Goal: Information Seeking & Learning: Learn about a topic

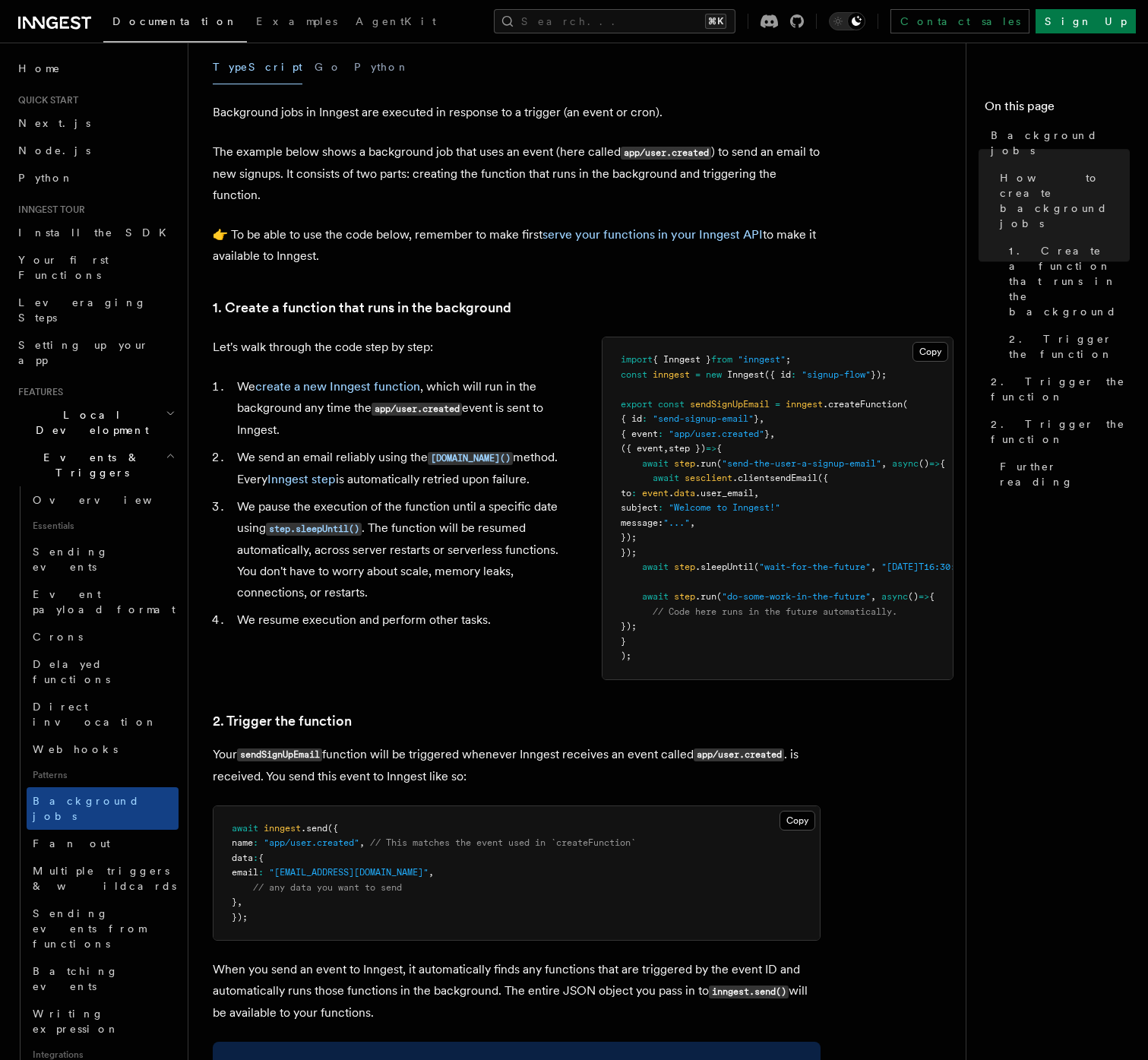
scroll to position [795, 0]
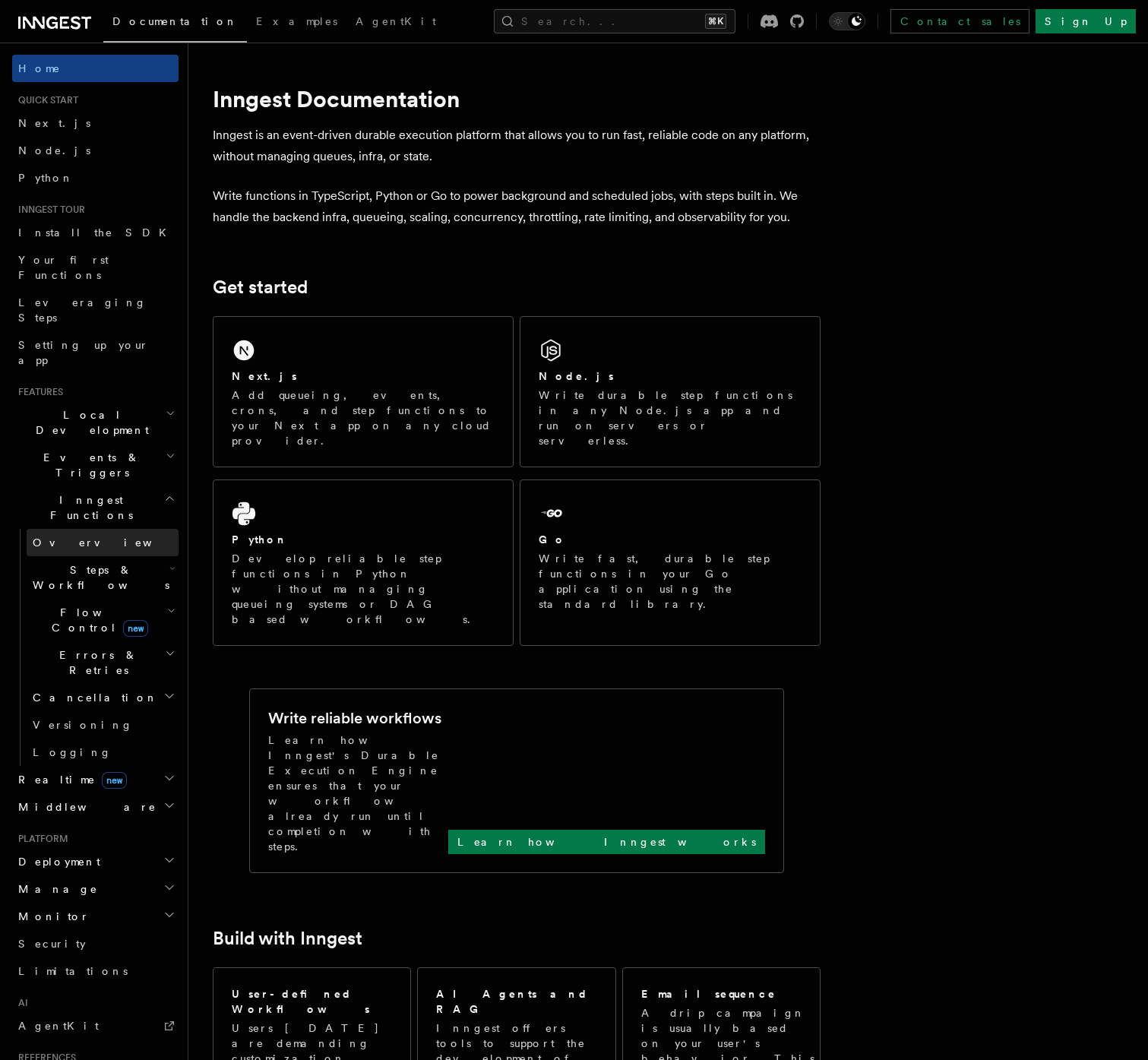
click at [62, 537] on span "Overview" at bounding box center [111, 542] width 157 height 12
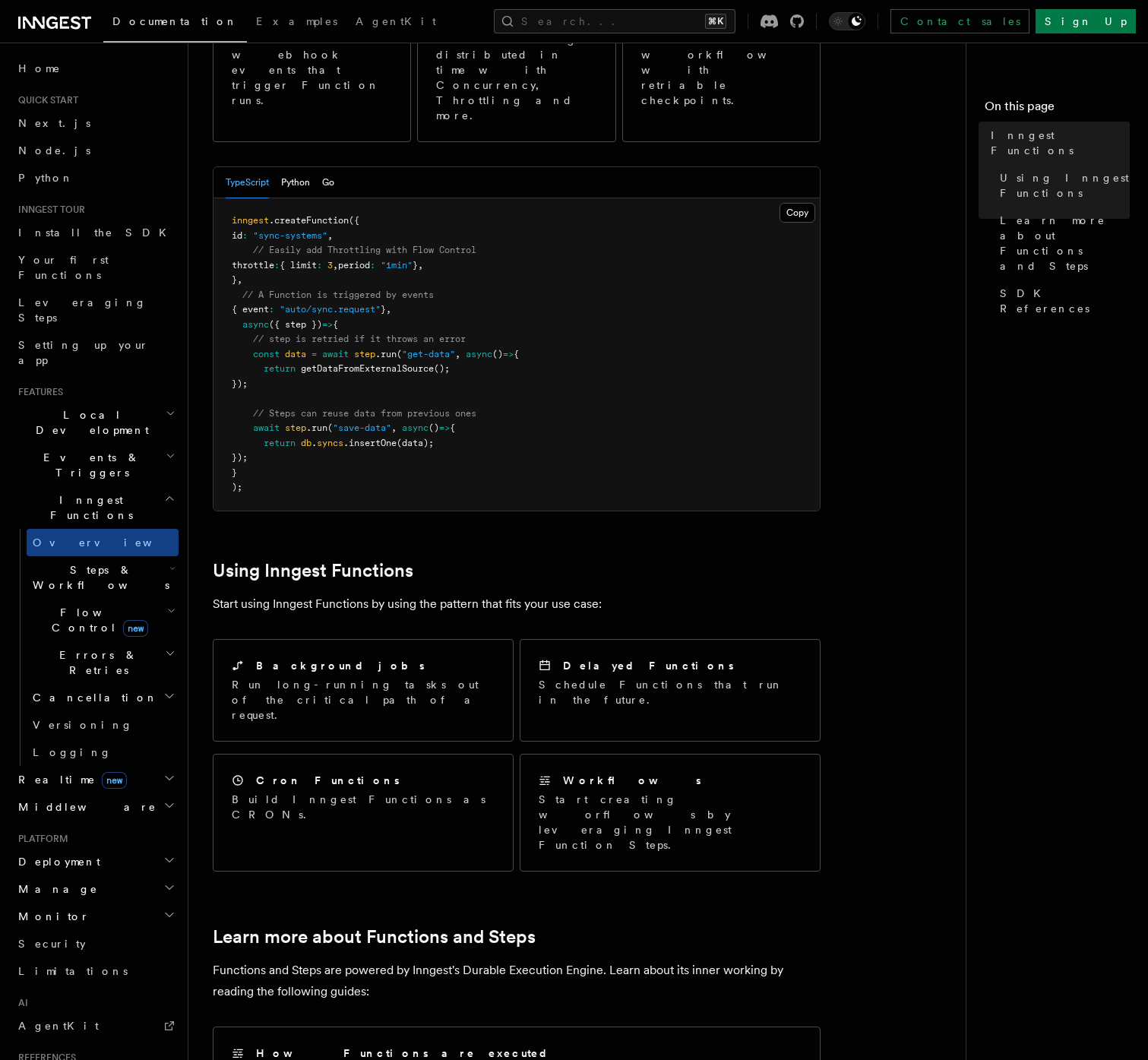
scroll to position [423, 0]
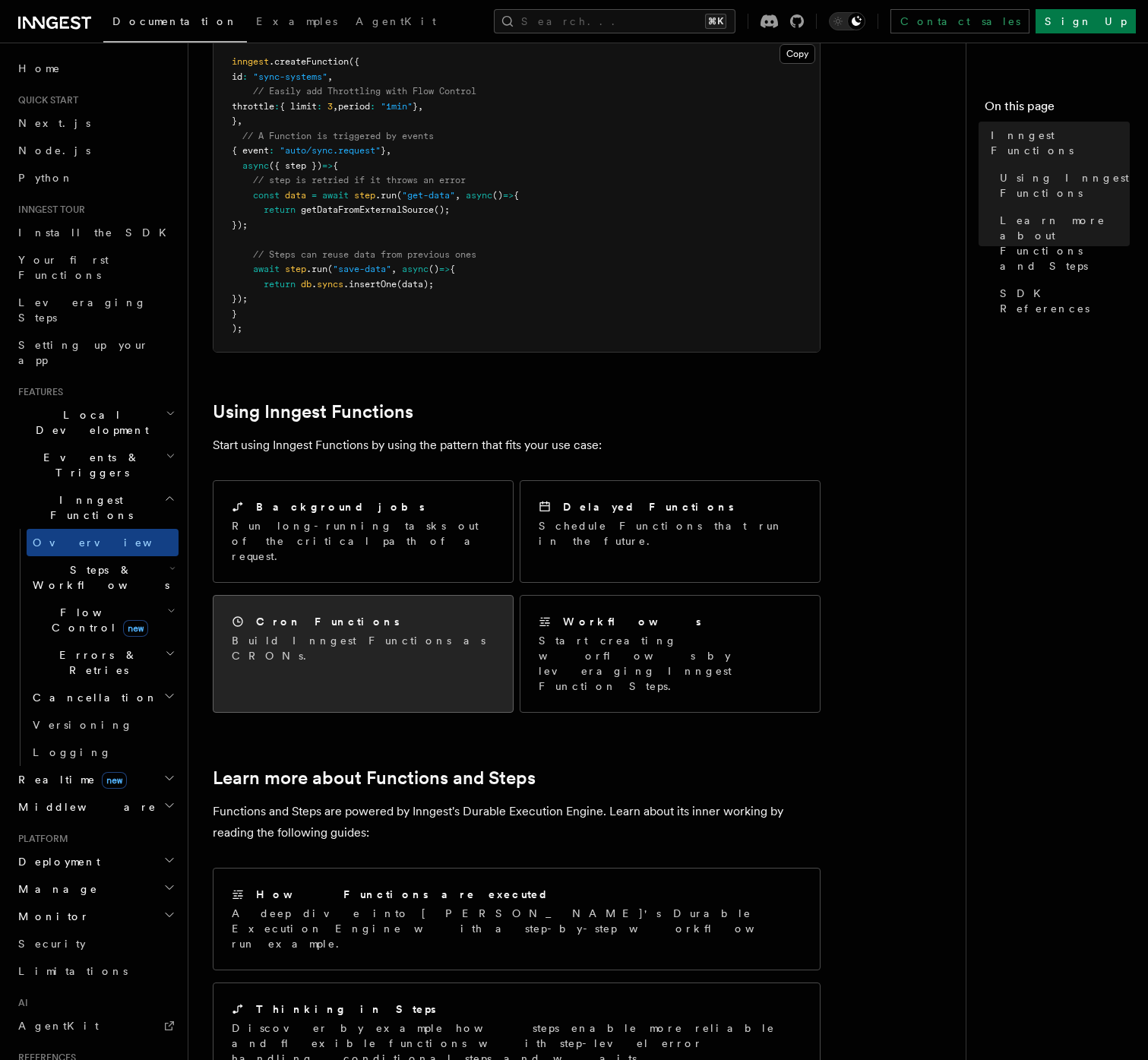
click at [475, 596] on div "Cron Functions Build Inngest Functions as CRONs." at bounding box center [363, 638] width 299 height 86
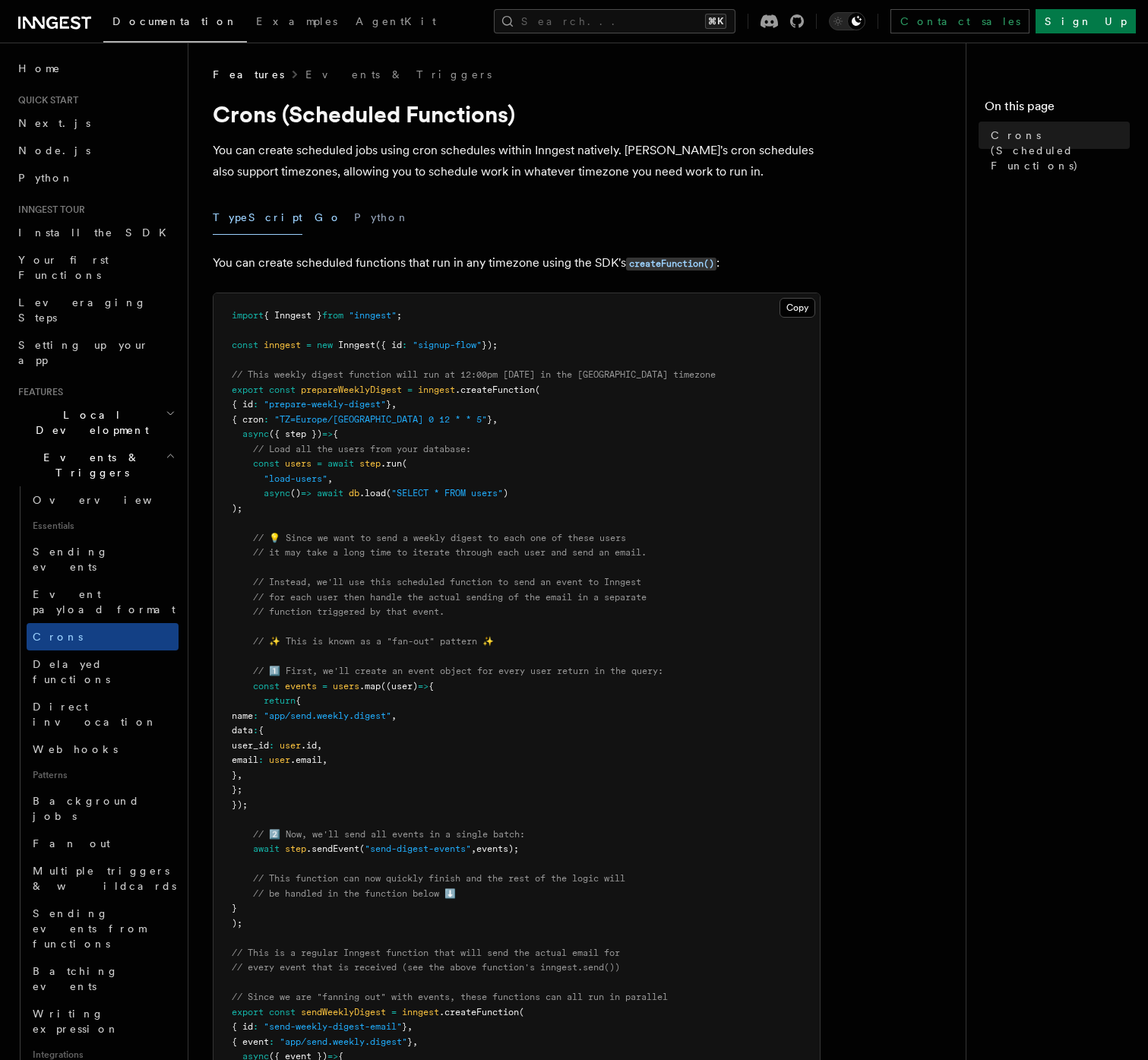
click at [315, 214] on button "Go" at bounding box center [329, 218] width 28 height 34
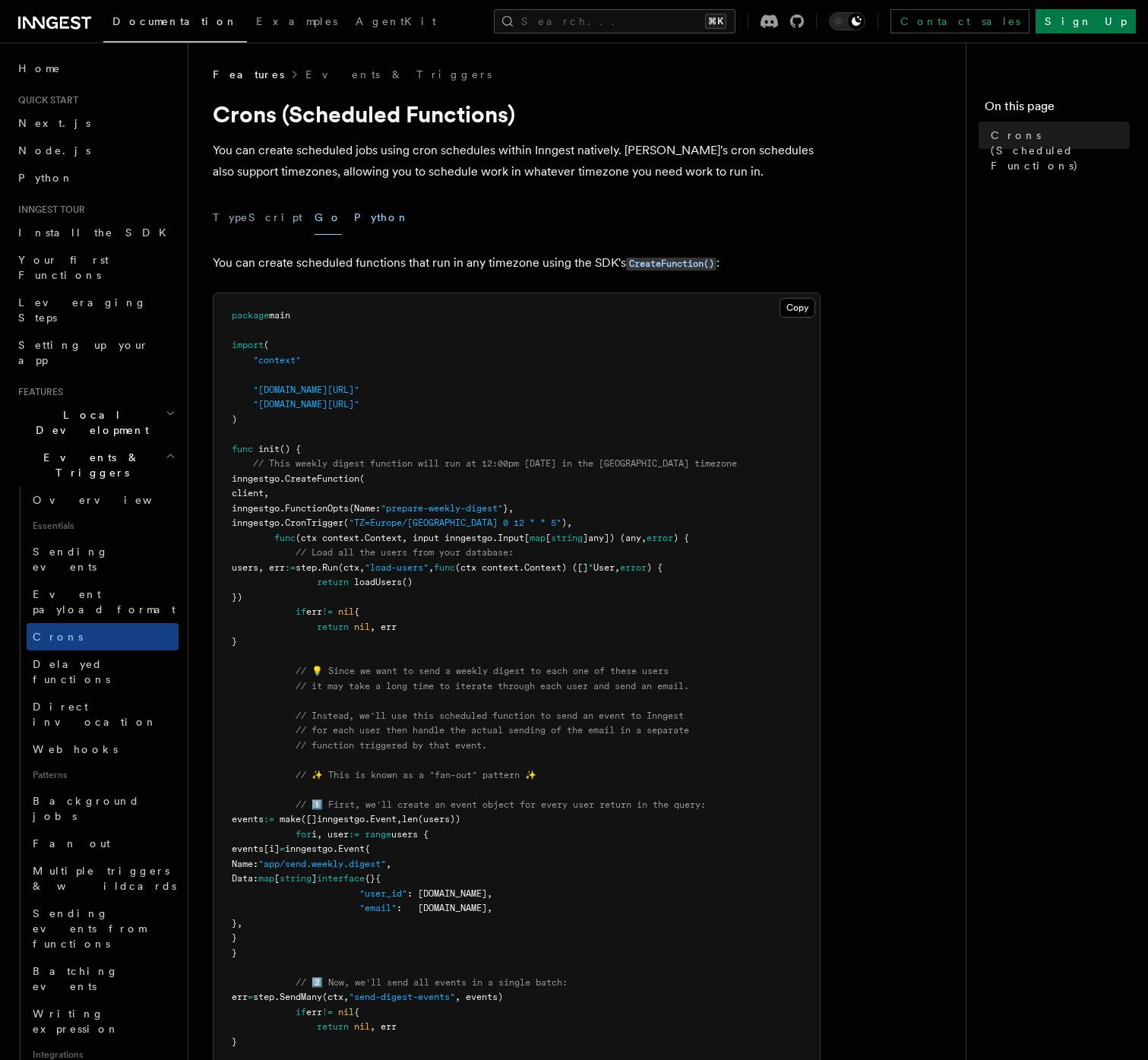
click at [354, 217] on button "Python" at bounding box center [382, 218] width 55 height 34
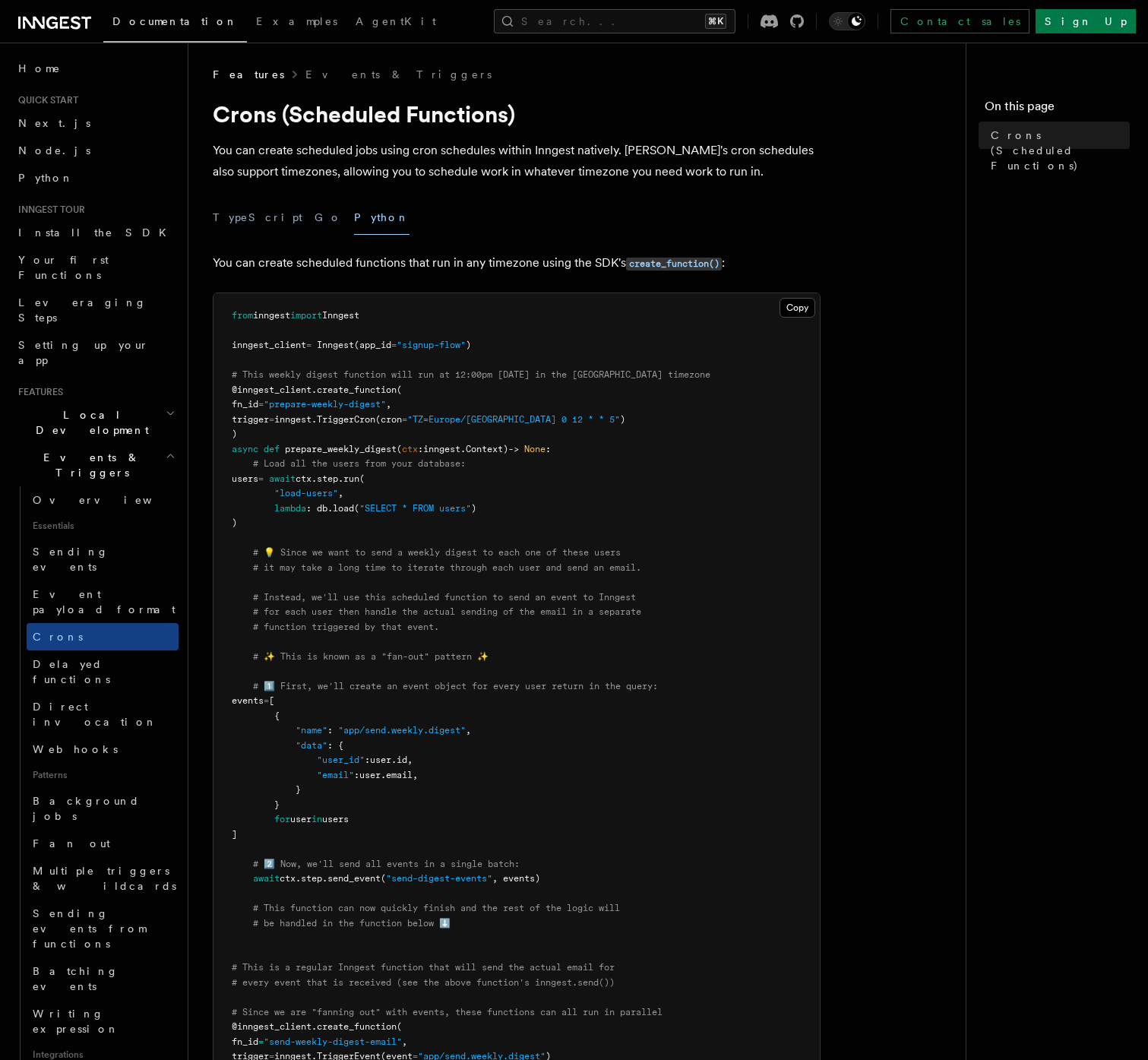
click at [275, 219] on div "TypeScript Go Python" at bounding box center [517, 218] width 608 height 34
click at [103, 444] on h2 "Events & Triggers" at bounding box center [95, 465] width 166 height 42
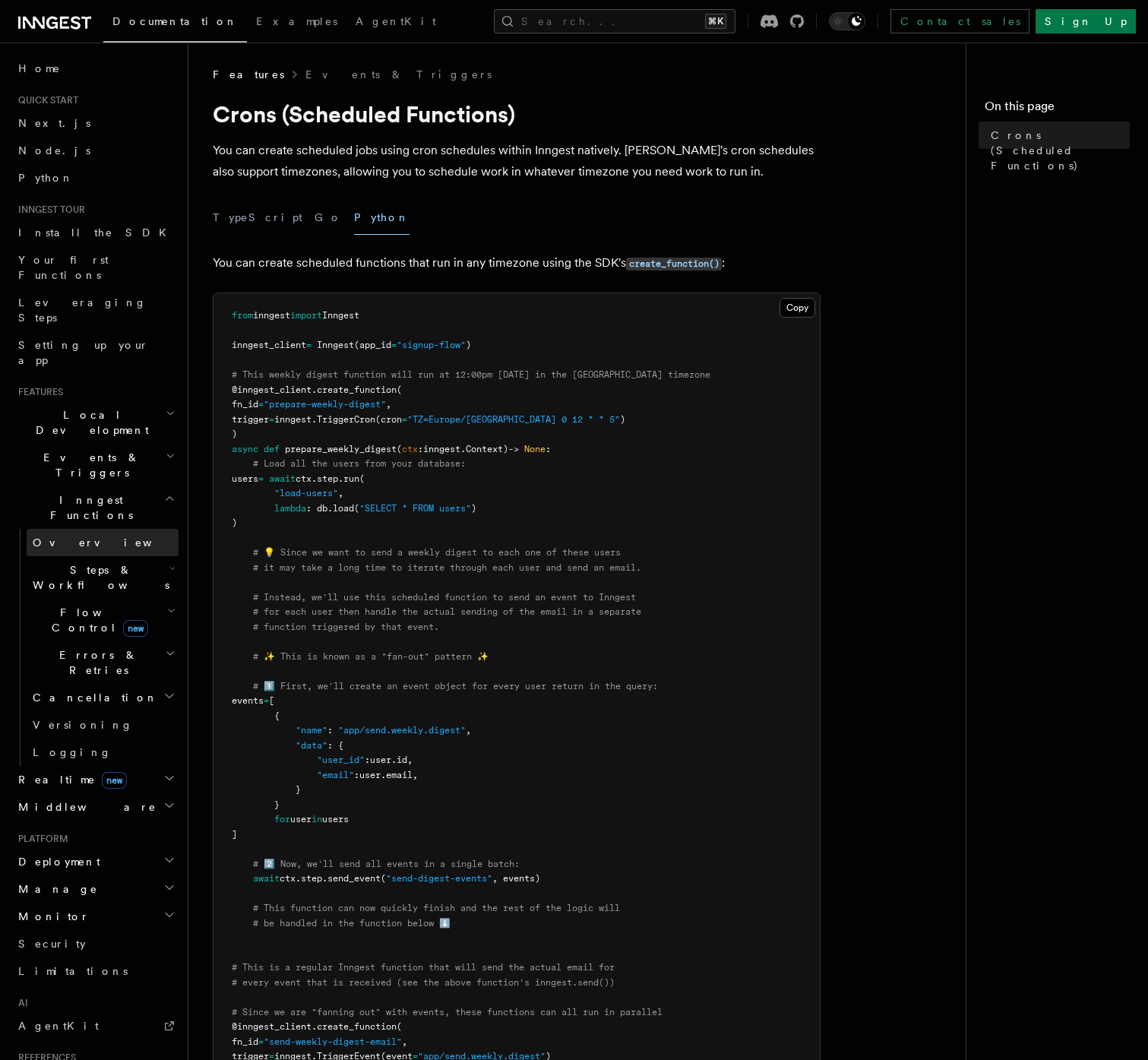
click at [87, 529] on link "Overview" at bounding box center [103, 543] width 152 height 28
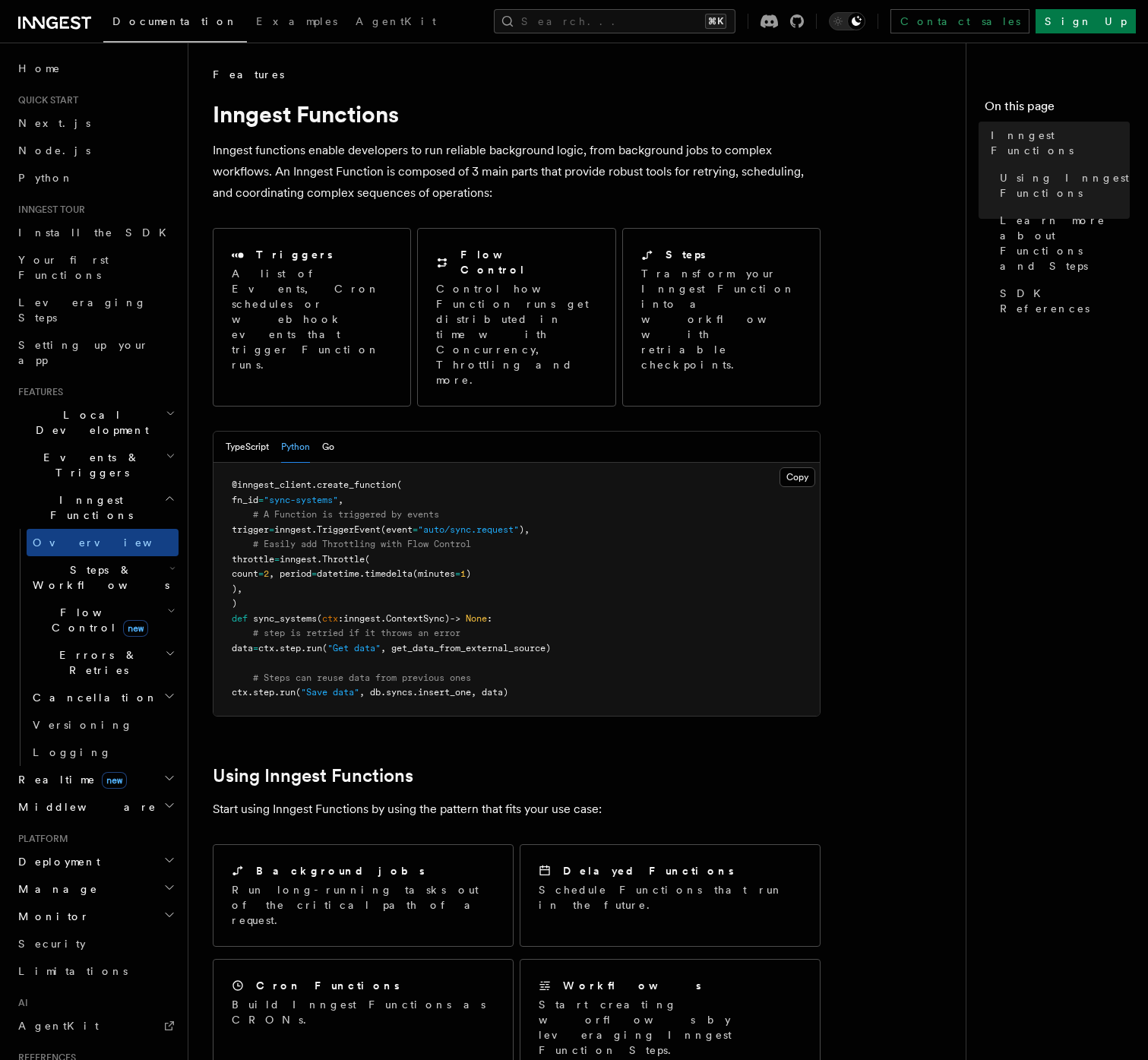
click at [336, 431] on div "TypeScript Python Go" at bounding box center [517, 447] width 607 height 31
click at [333, 431] on button "Go" at bounding box center [328, 447] width 12 height 31
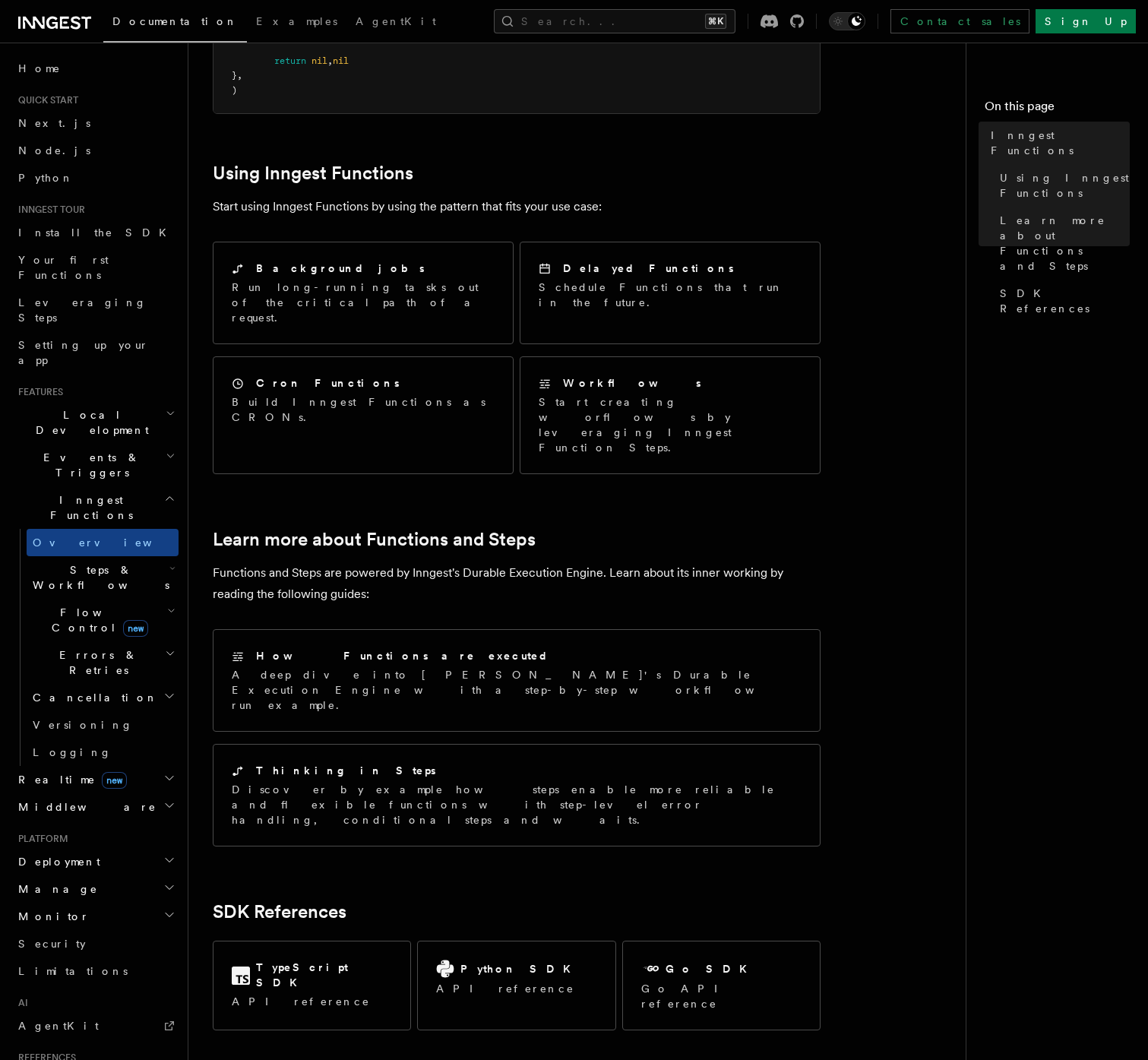
scroll to position [828, 0]
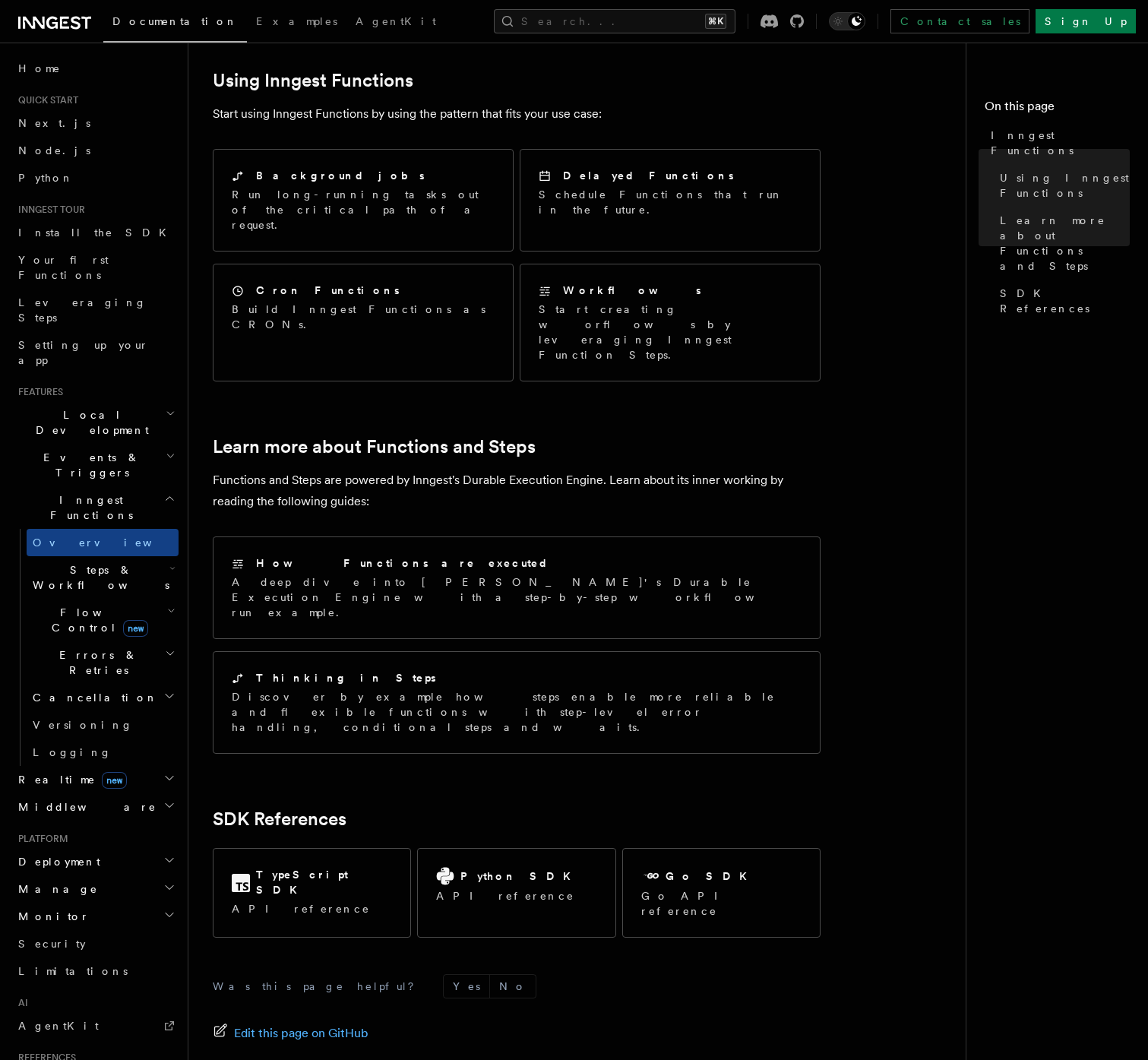
click at [148, 444] on h2 "Events & Triggers" at bounding box center [95, 465] width 166 height 42
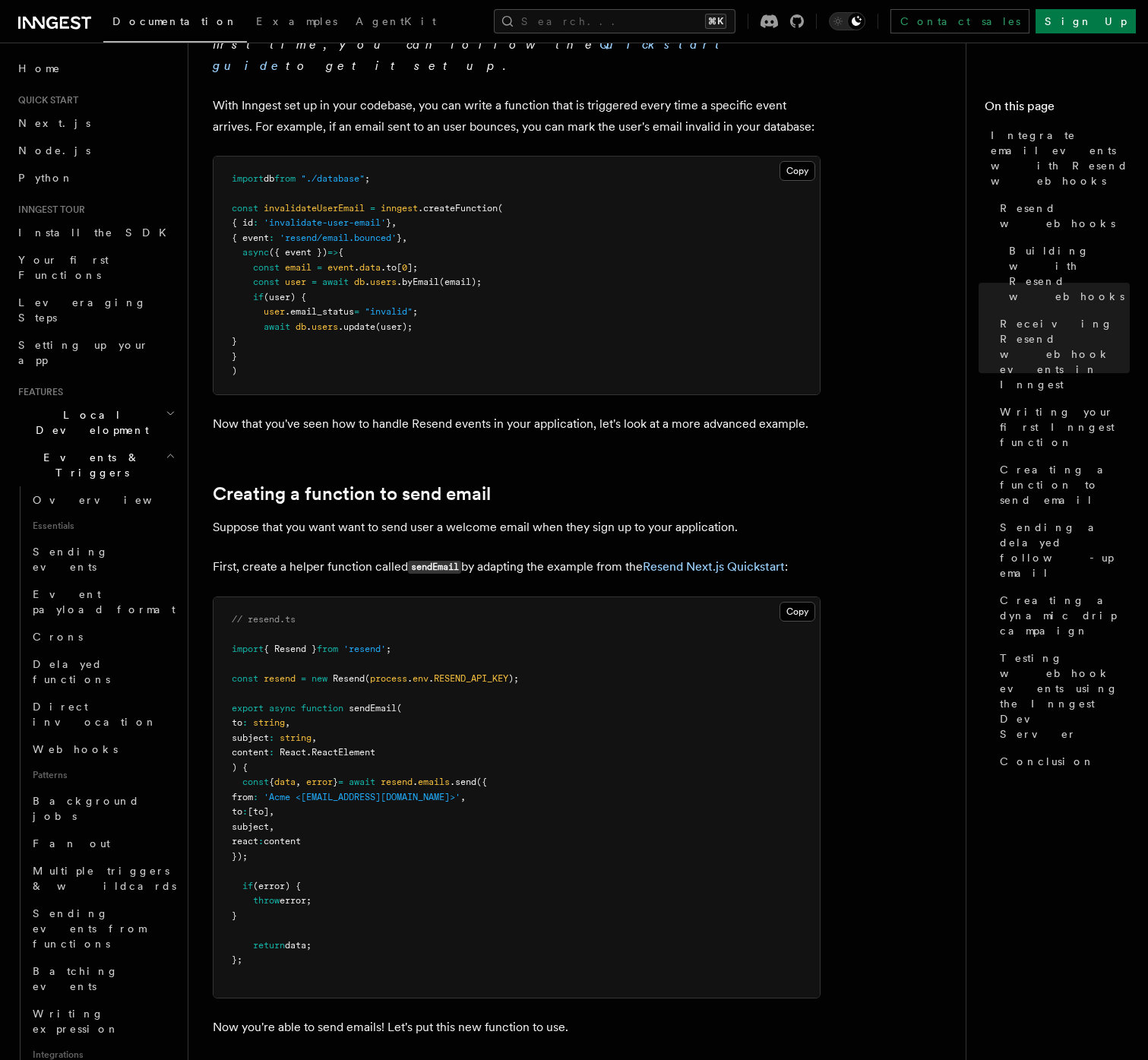
scroll to position [7370, 0]
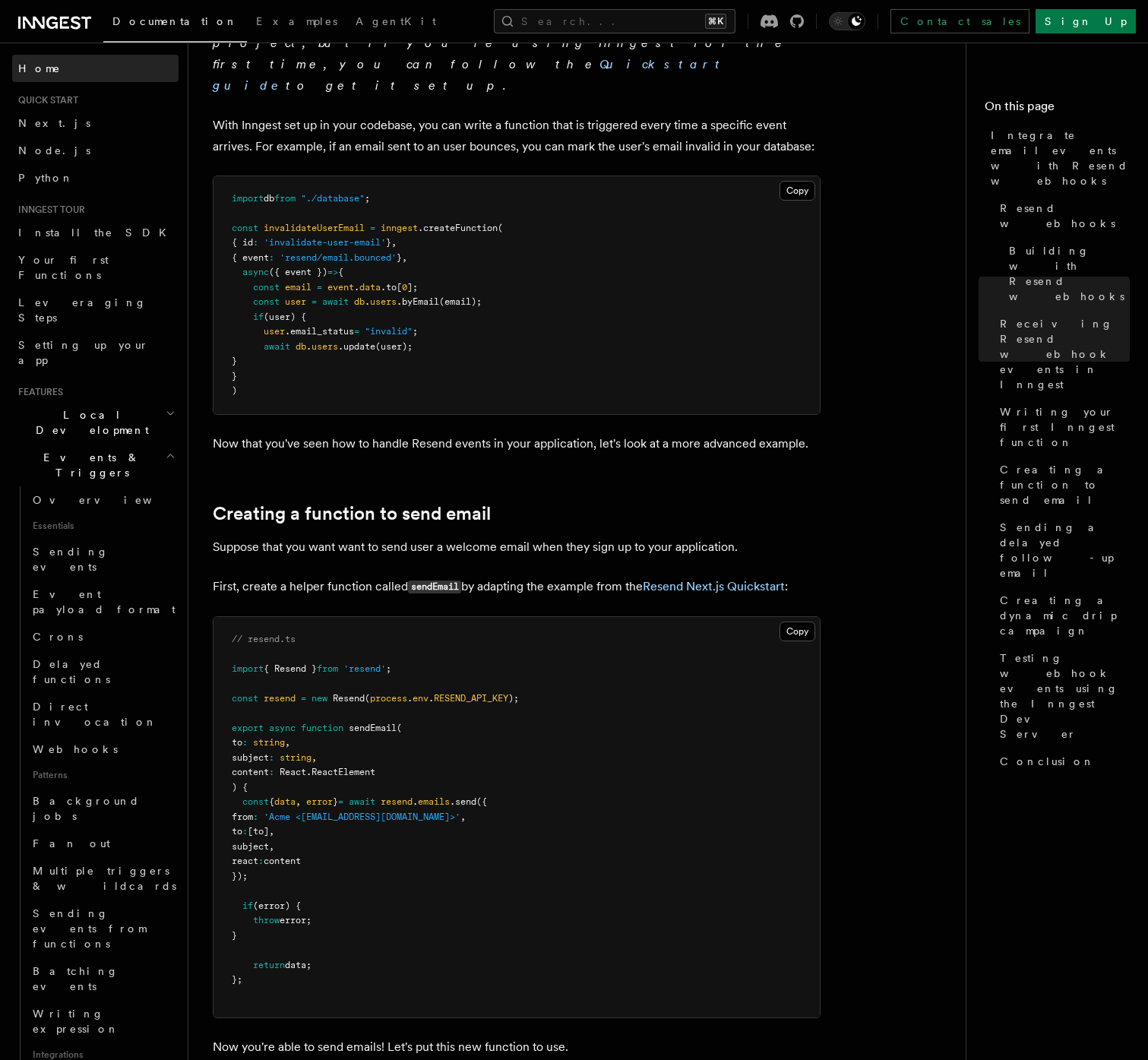
click at [51, 72] on link "Home" at bounding box center [95, 68] width 166 height 28
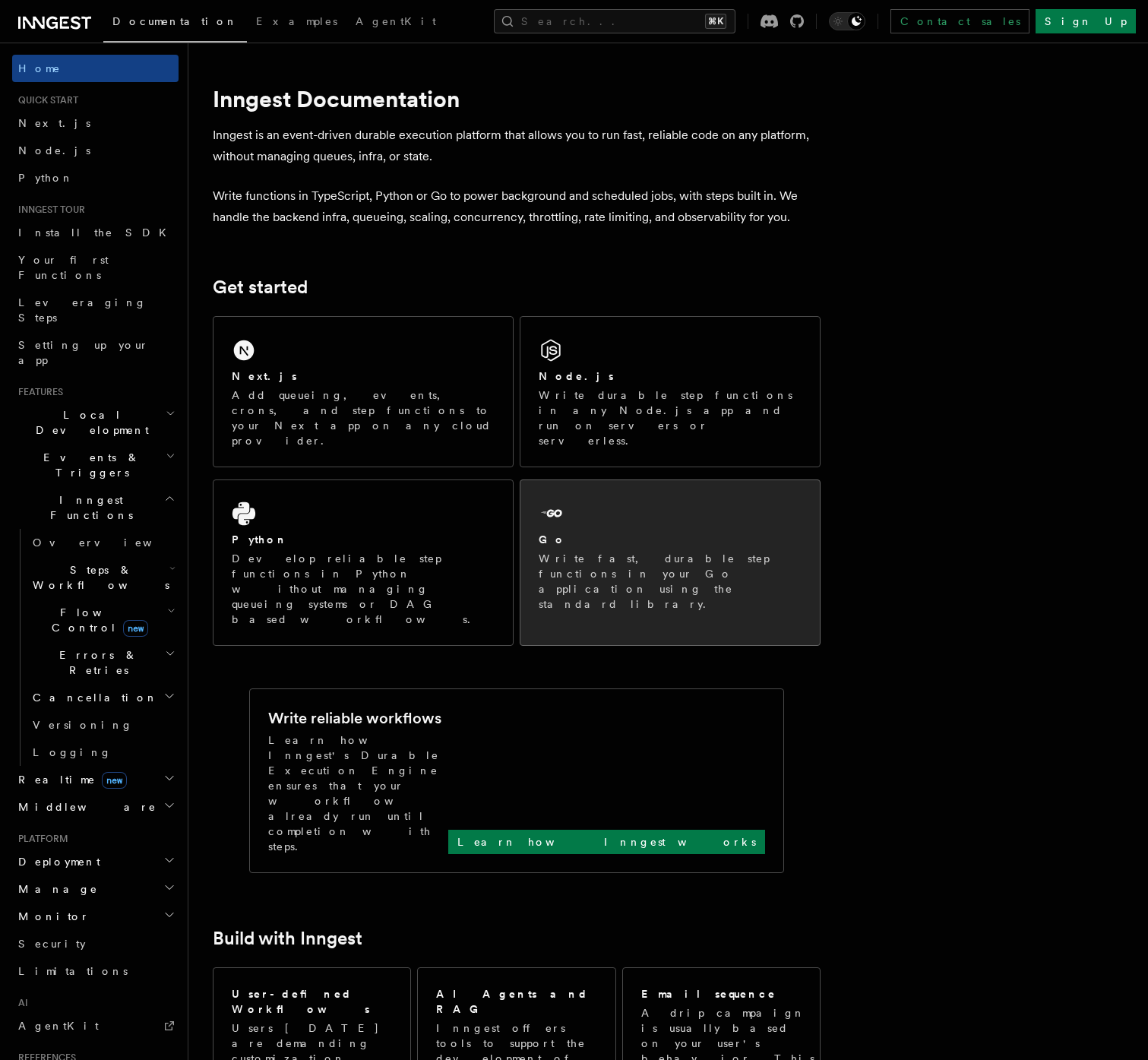
click at [757, 482] on div "Go Write fast, durable step functions in your Go application using the standard…" at bounding box center [669, 555] width 299 height 150
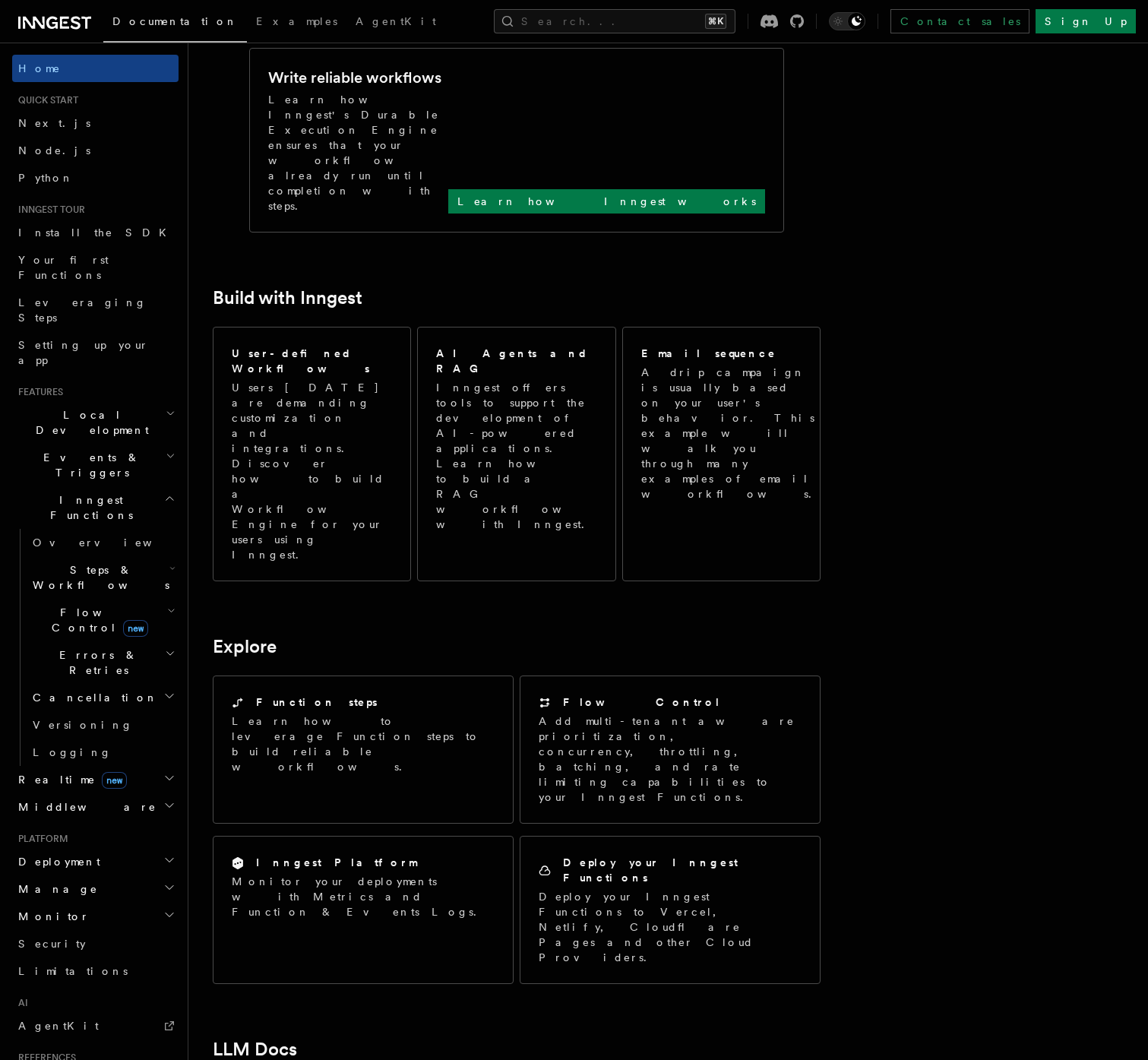
scroll to position [823, 0]
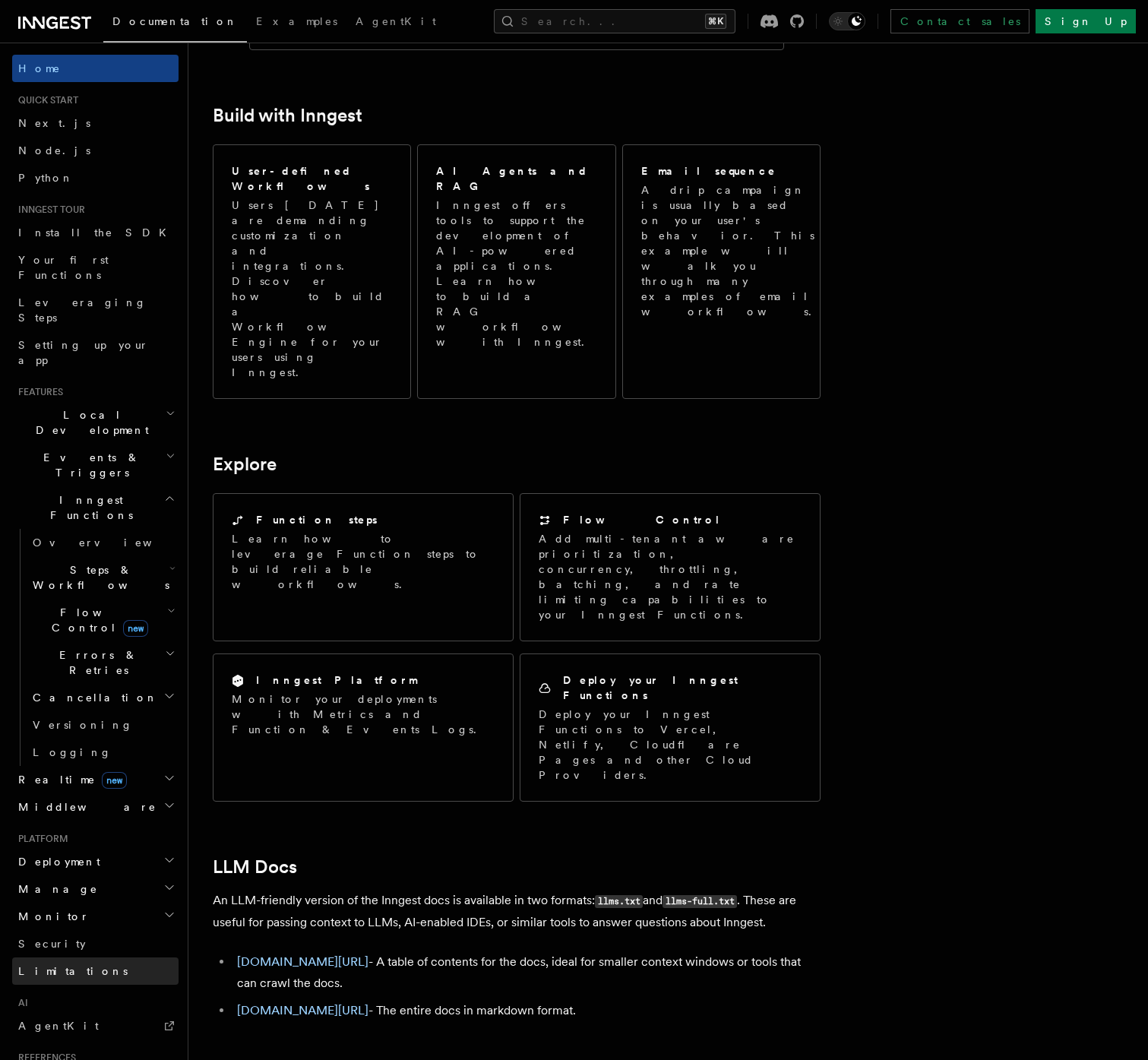
click at [95, 957] on link "Limitations" at bounding box center [95, 971] width 166 height 28
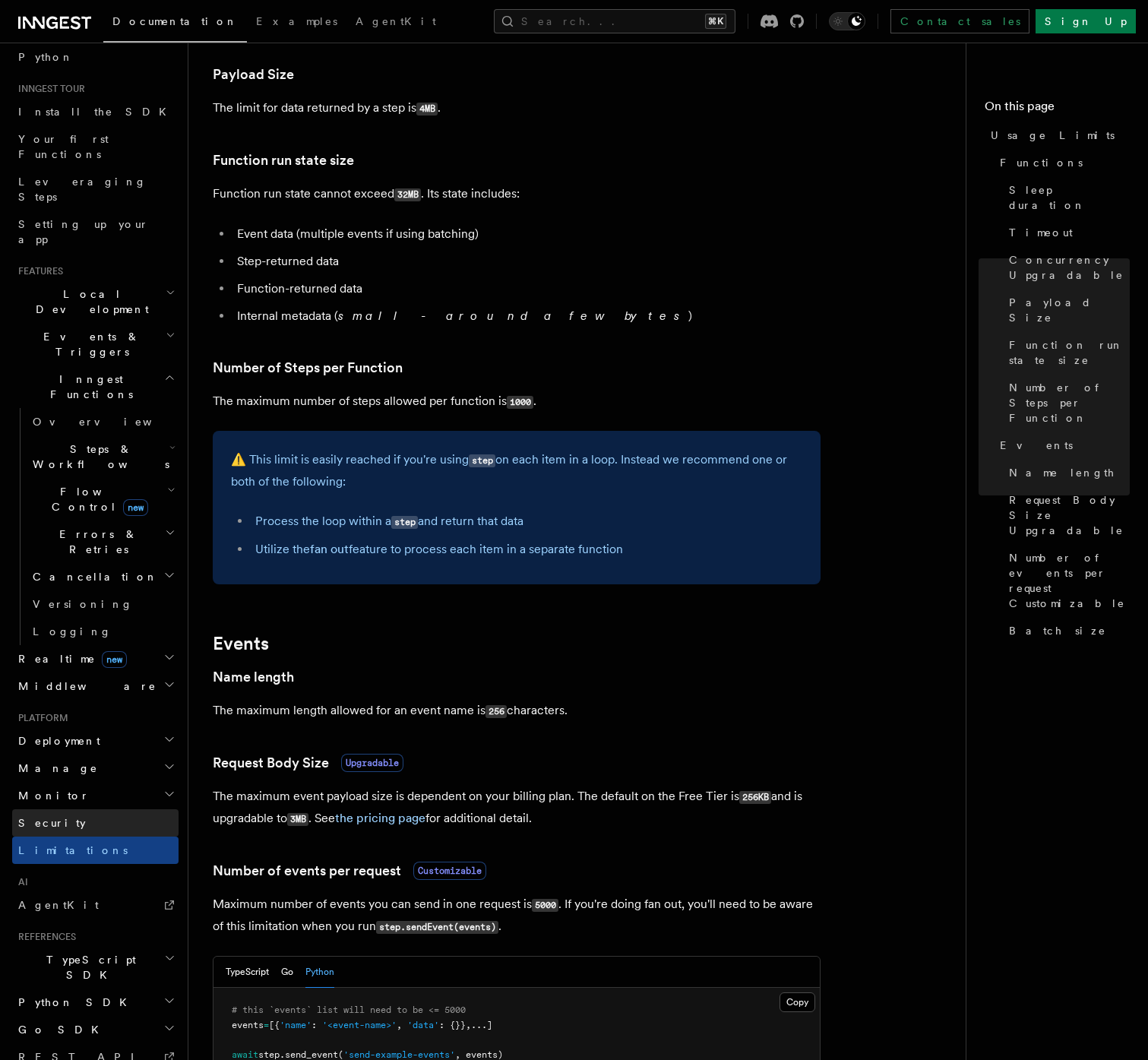
scroll to position [156, 0]
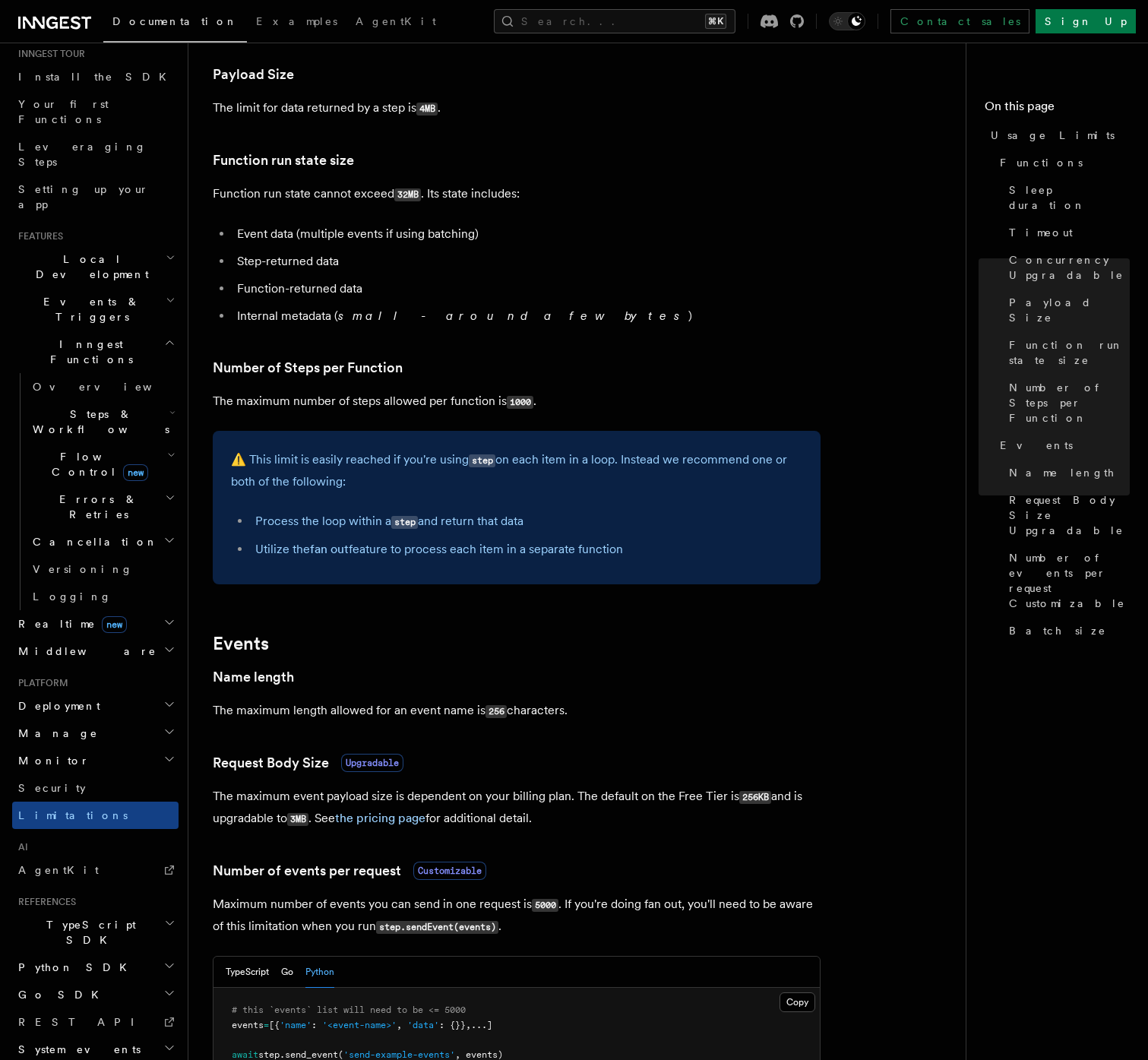
click at [163, 699] on icon "button" at bounding box center [169, 704] width 12 height 12
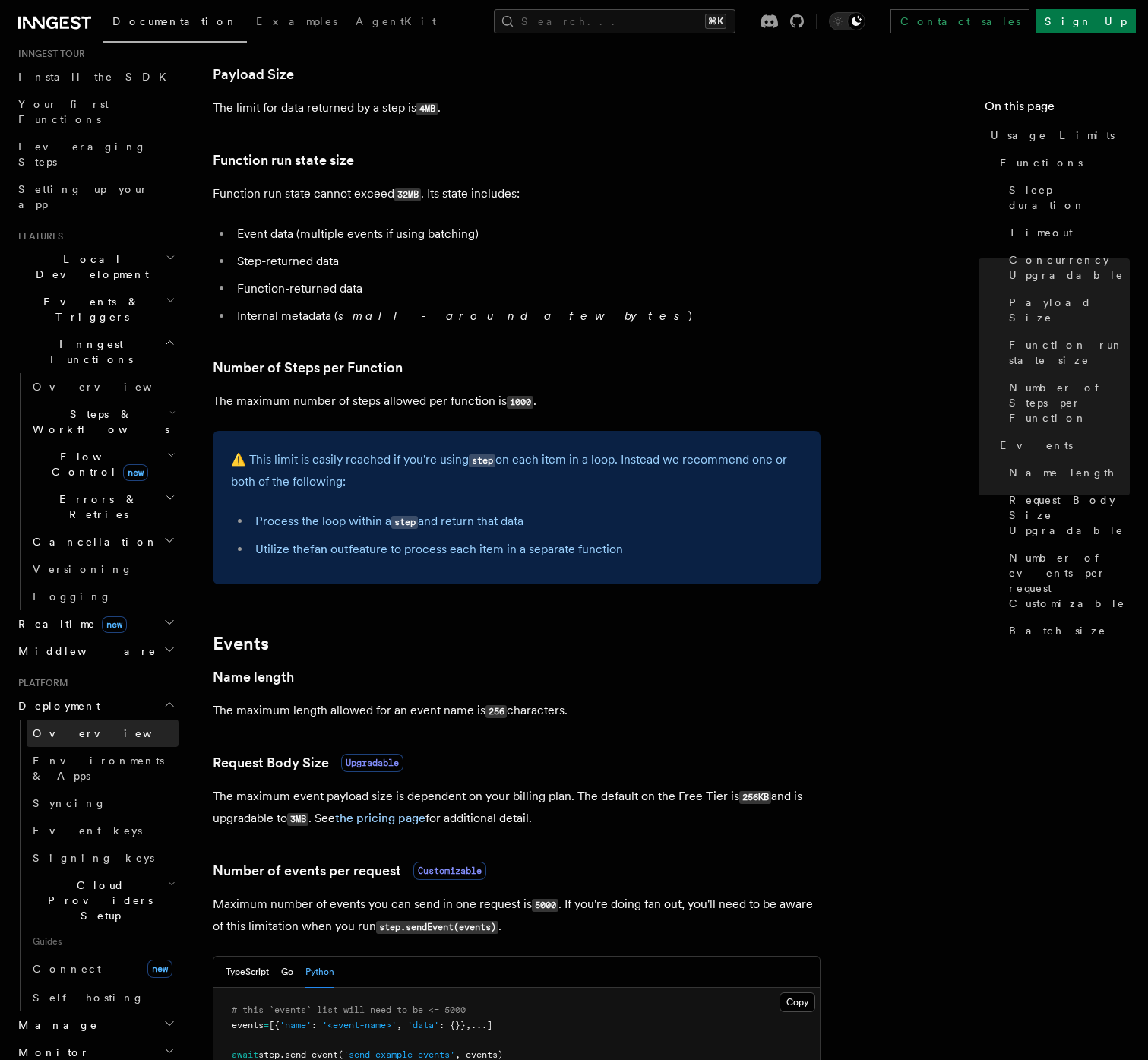
click at [126, 720] on link "Overview" at bounding box center [103, 734] width 152 height 28
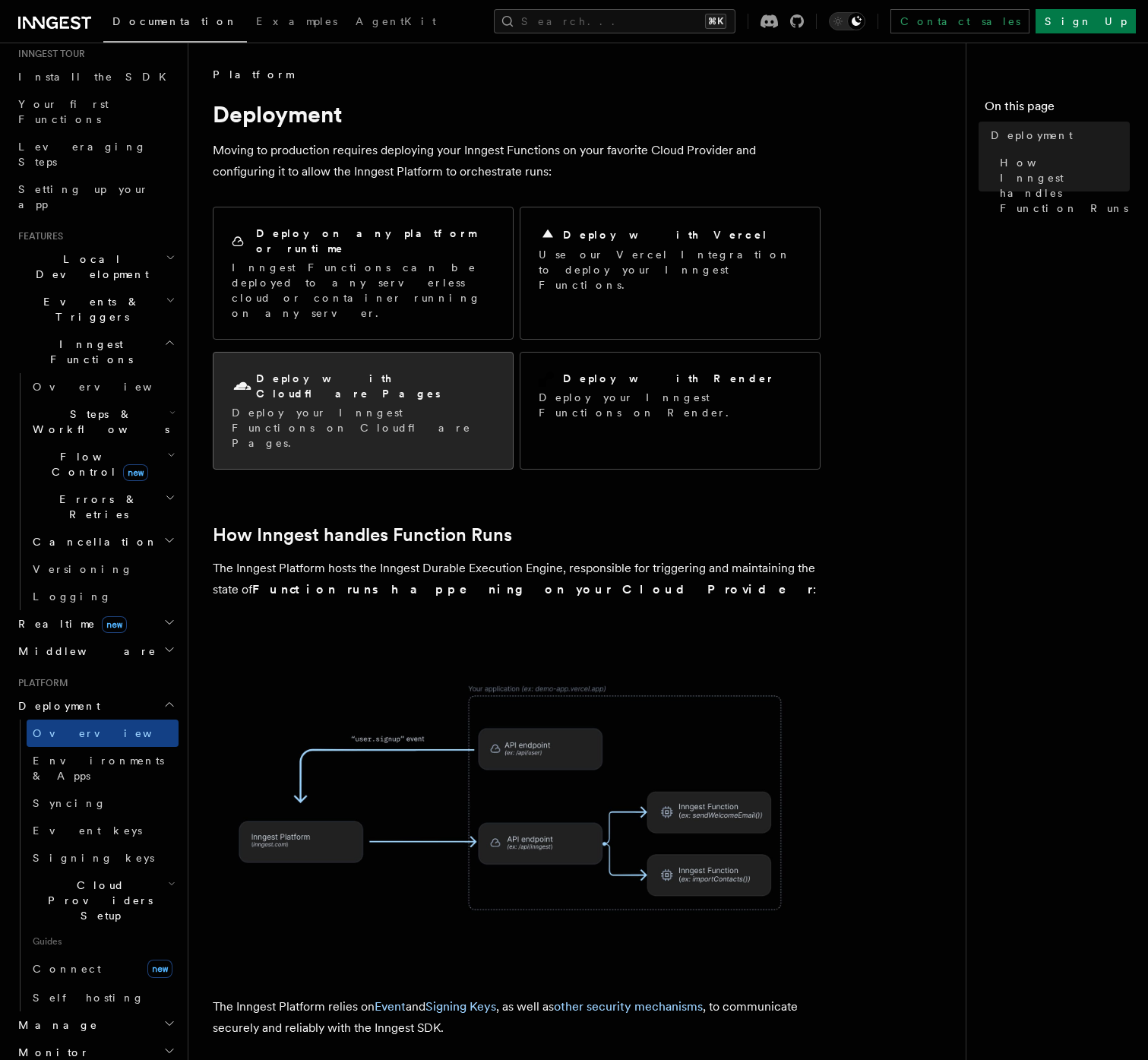
click at [413, 370] on div "Deploy with Cloudflare Pages Deploy your Inngest Functions on Cloudflare Pages." at bounding box center [363, 410] width 299 height 117
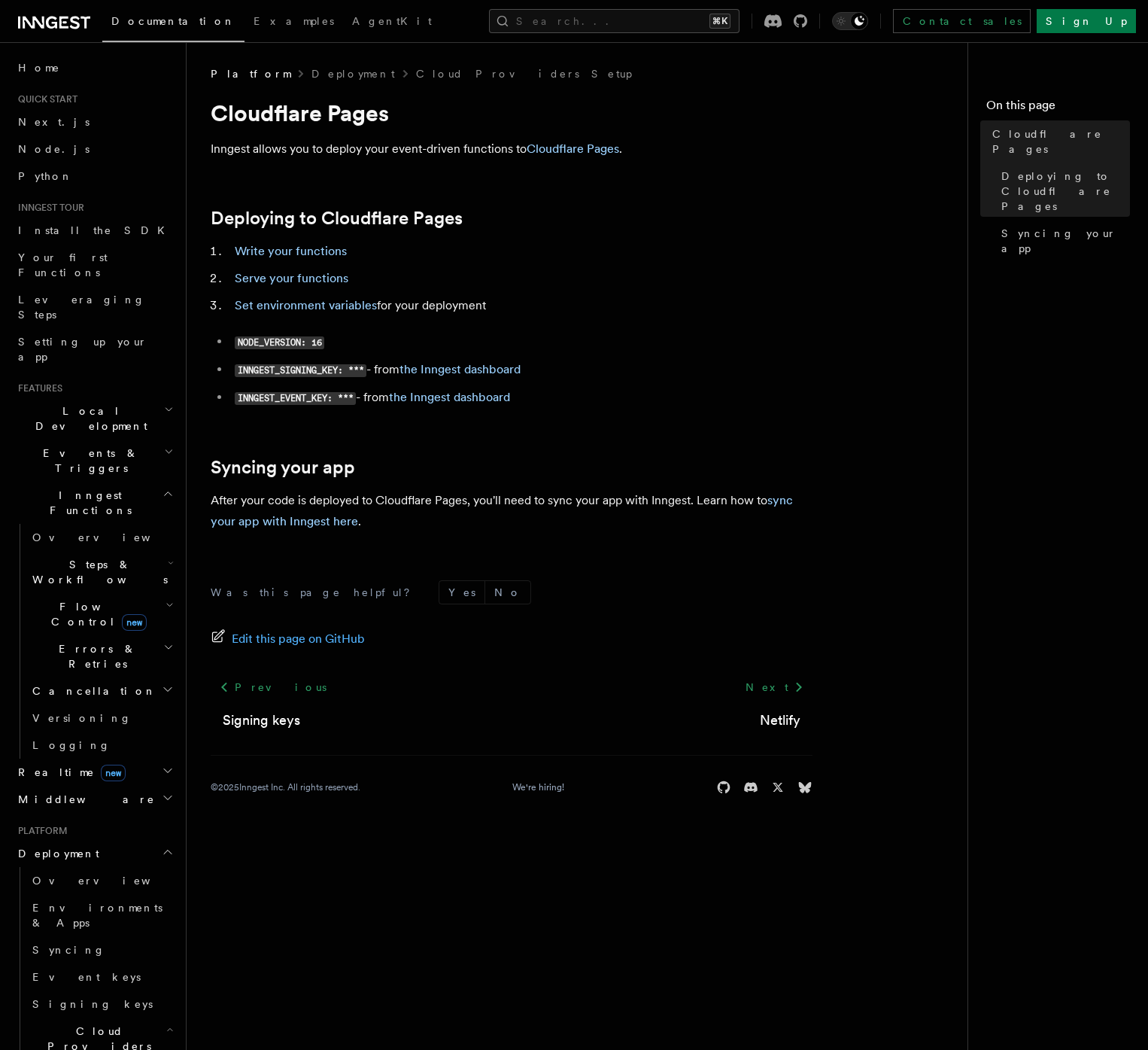
click at [165, 599] on icon "button" at bounding box center [170, 605] width 8 height 12
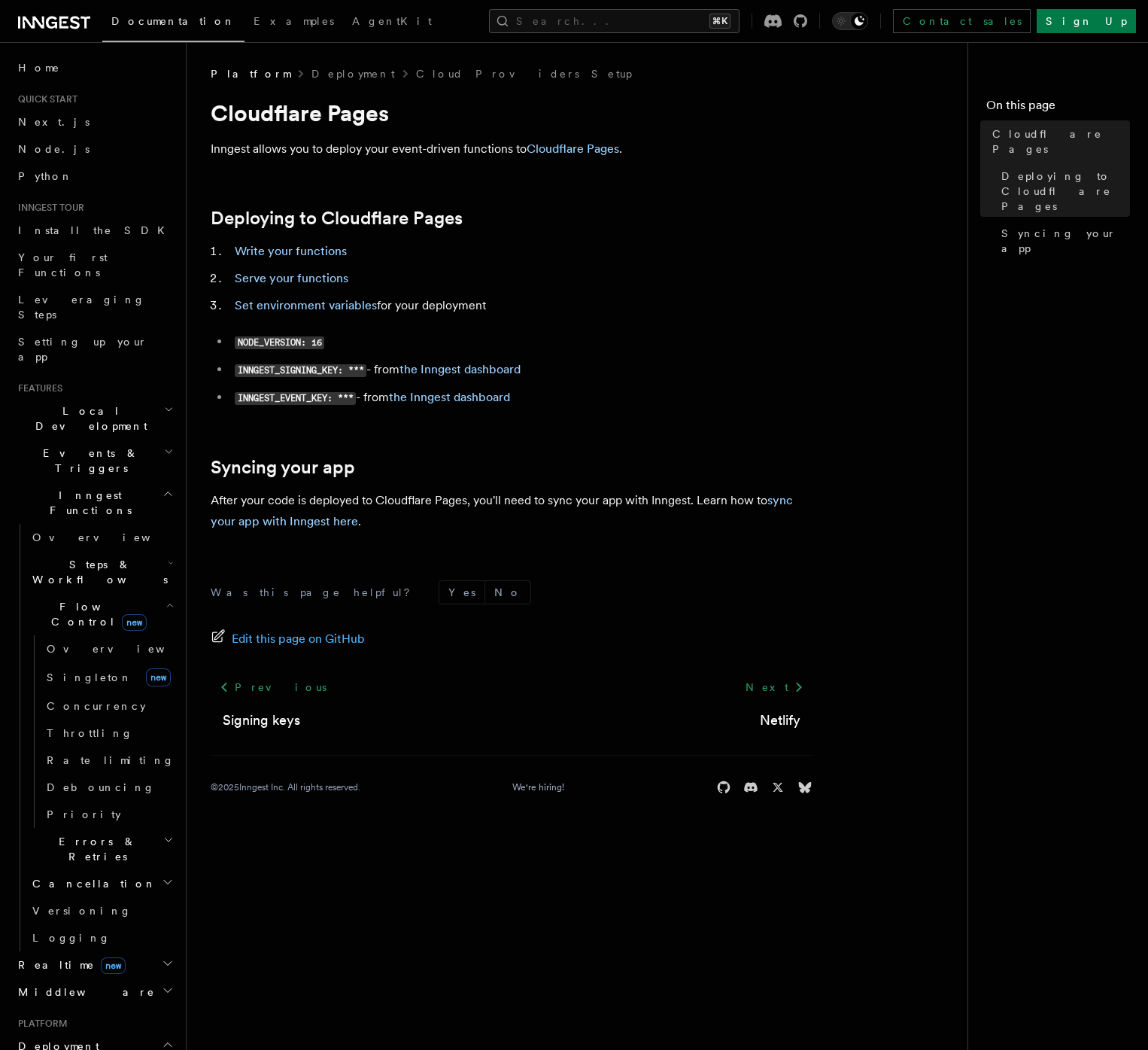
click at [112, 828] on h2 "Errors & Retries" at bounding box center [102, 849] width 150 height 42
click at [81, 870] on link "Overview" at bounding box center [108, 884] width 136 height 27
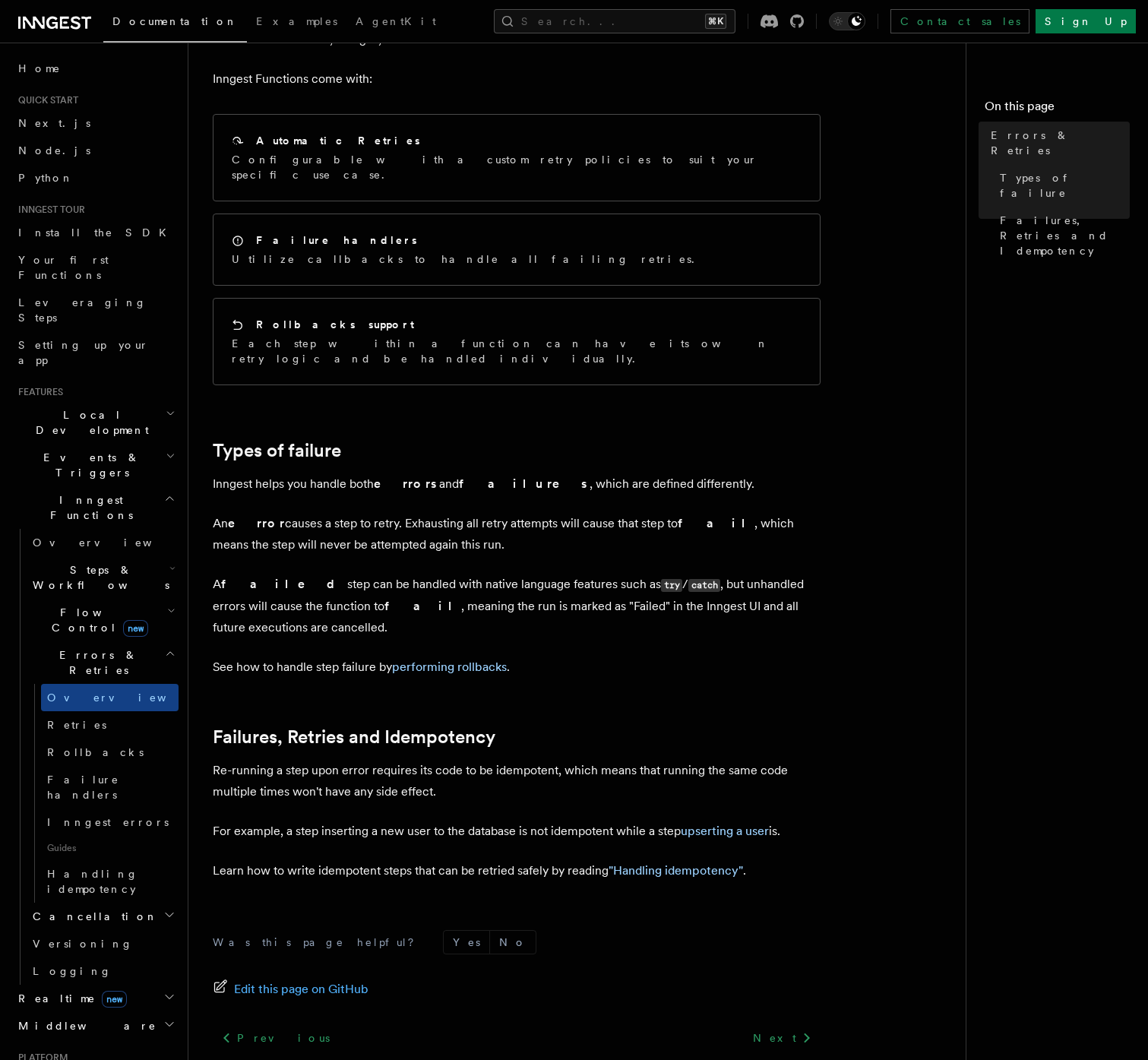
scroll to position [29, 0]
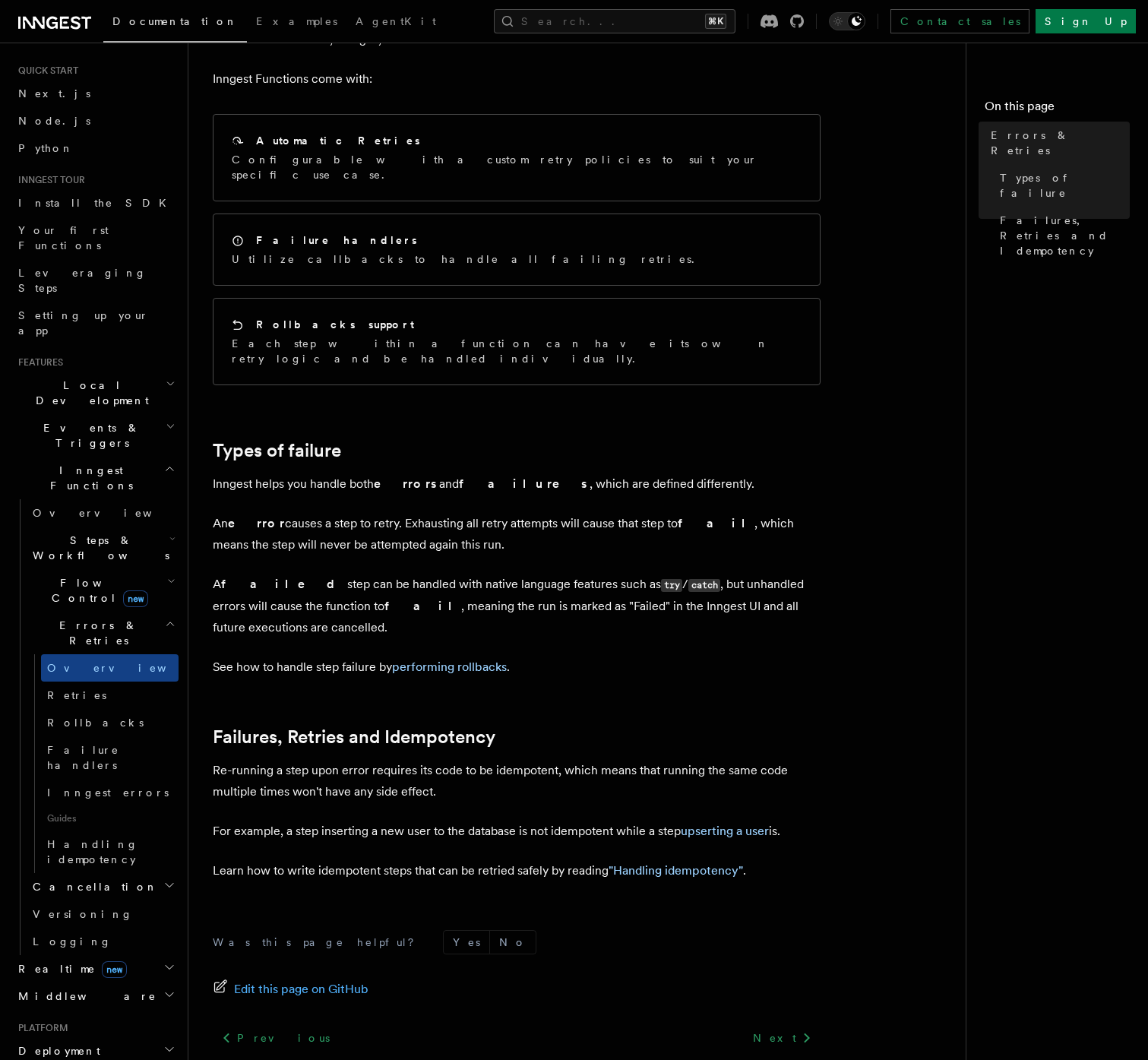
click at [83, 1059] on h2 "Manage" at bounding box center [95, 1079] width 166 height 28
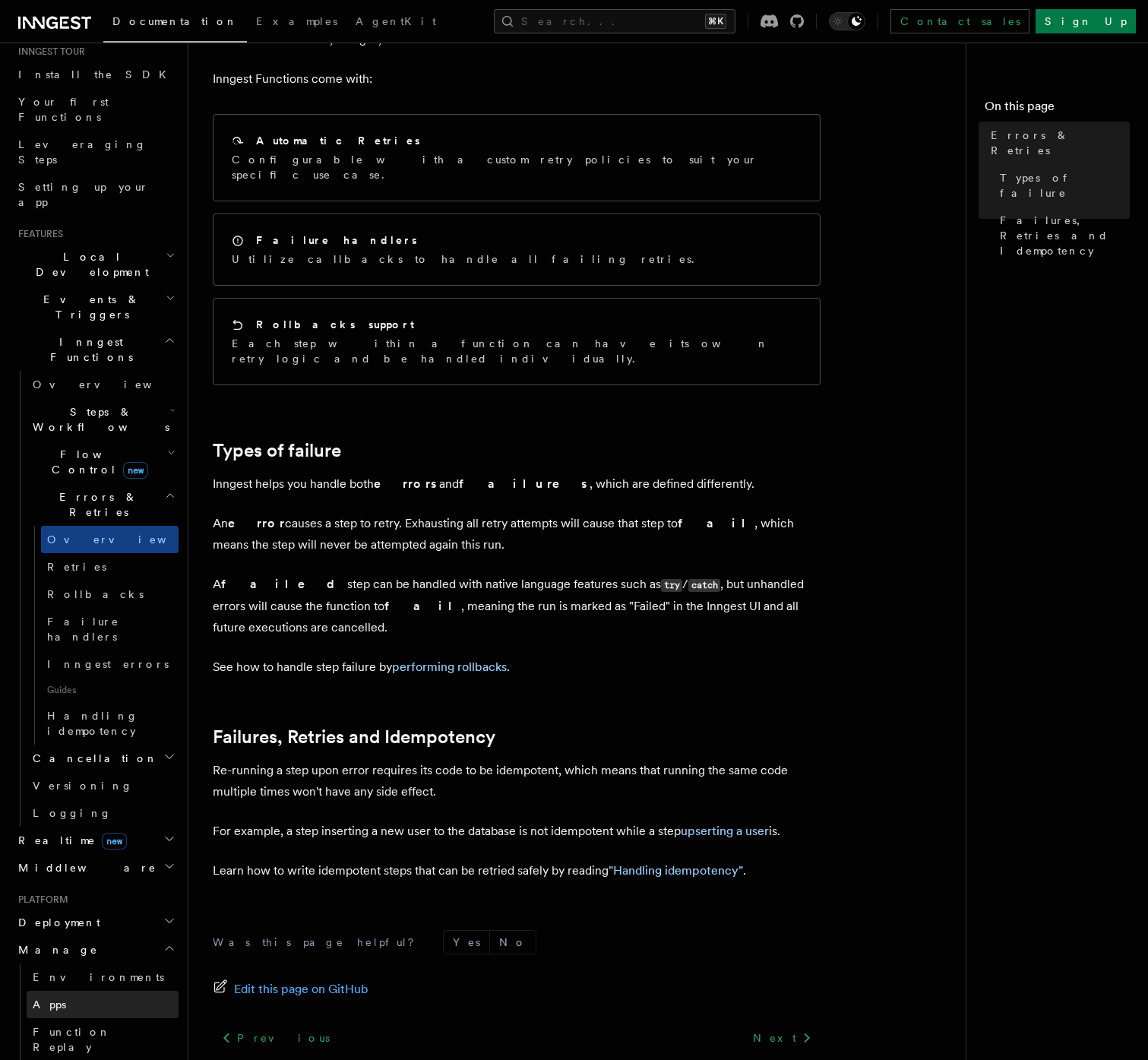
click at [102, 991] on link "Apps" at bounding box center [103, 1005] width 152 height 28
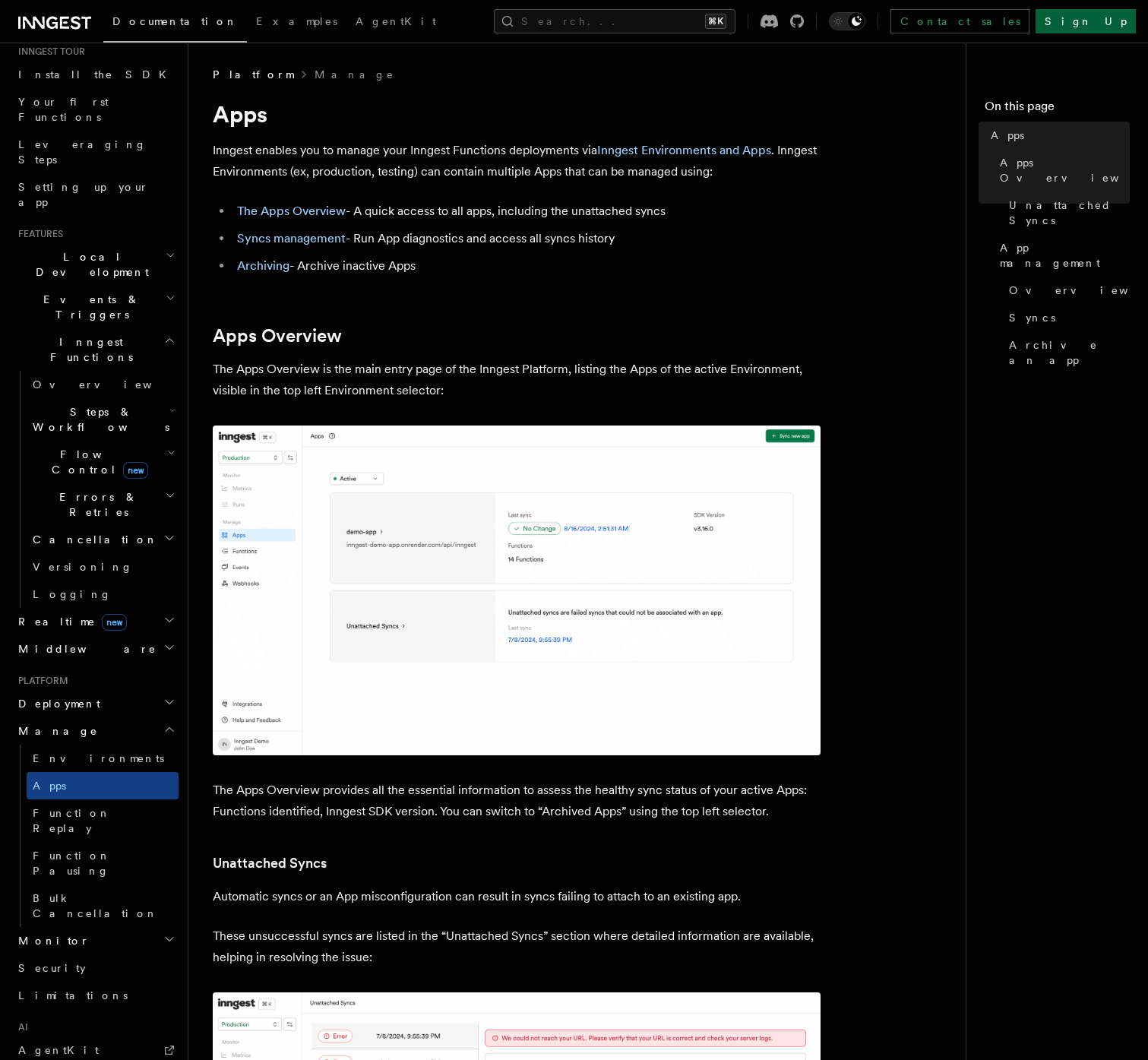
click at [1108, 18] on link "Sign Up" at bounding box center [1085, 21] width 100 height 24
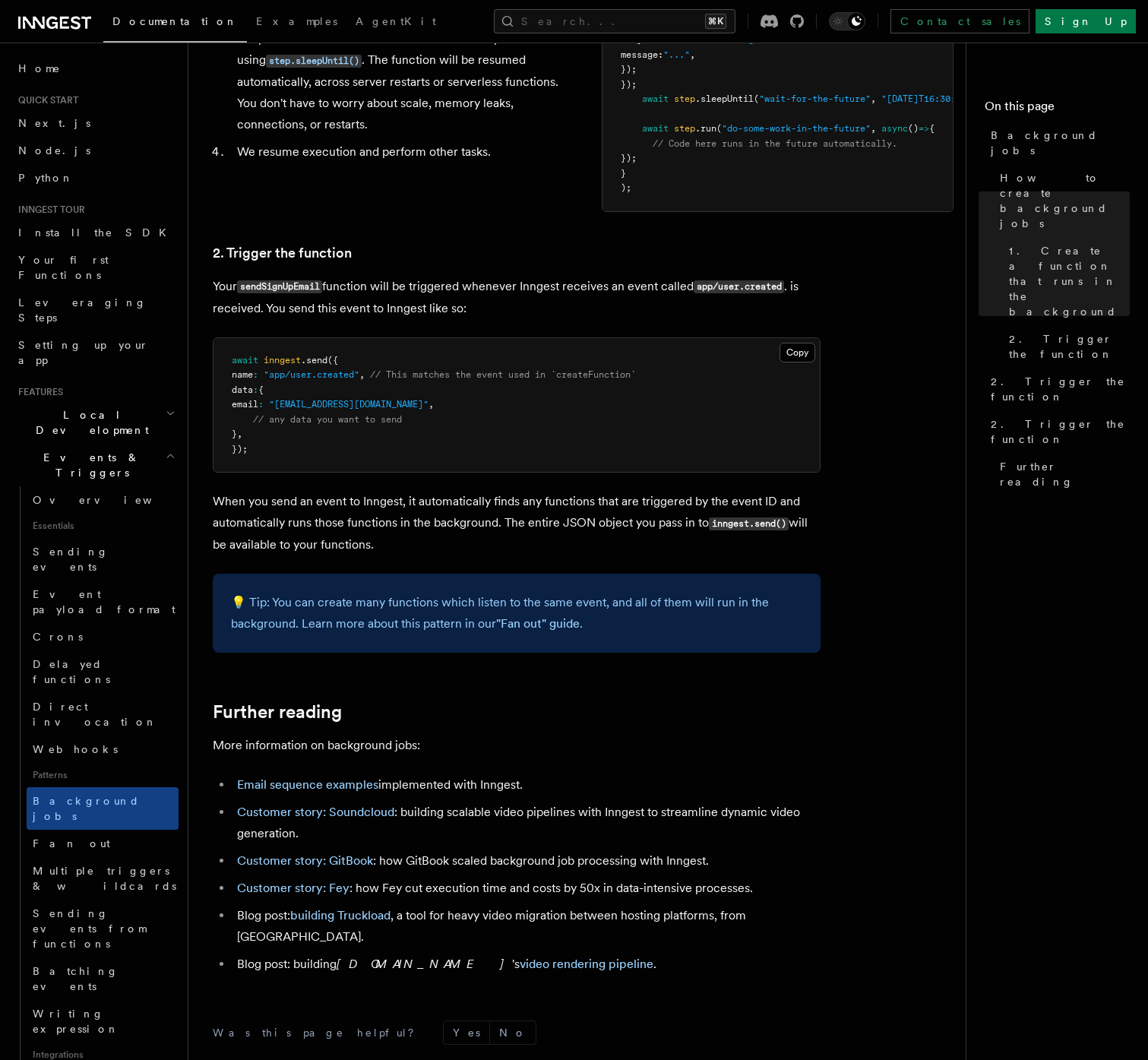
click at [907, 28] on div "Contact sales Sign Up" at bounding box center [942, 21] width 388 height 24
click at [804, 27] on icon at bounding box center [797, 21] width 14 height 14
